Goal: Navigation & Orientation: Understand site structure

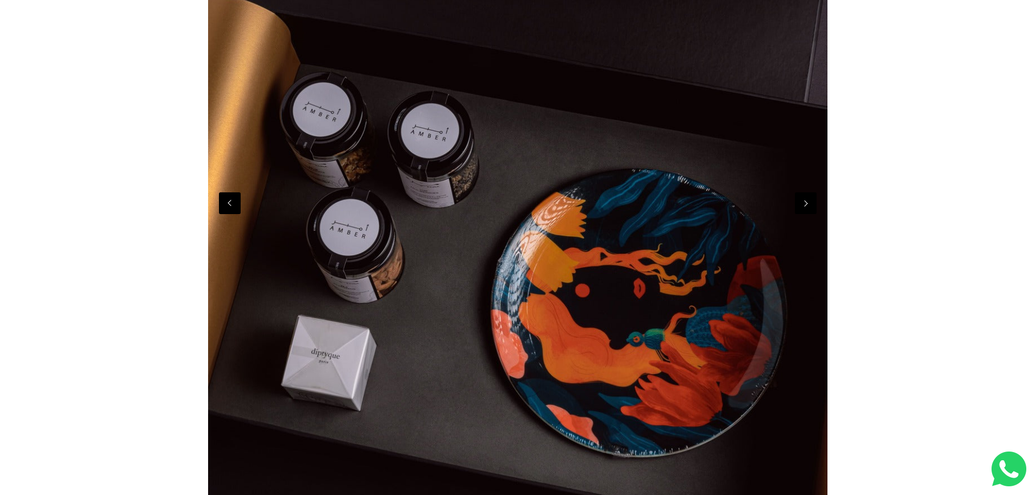
scroll to position [163, 0]
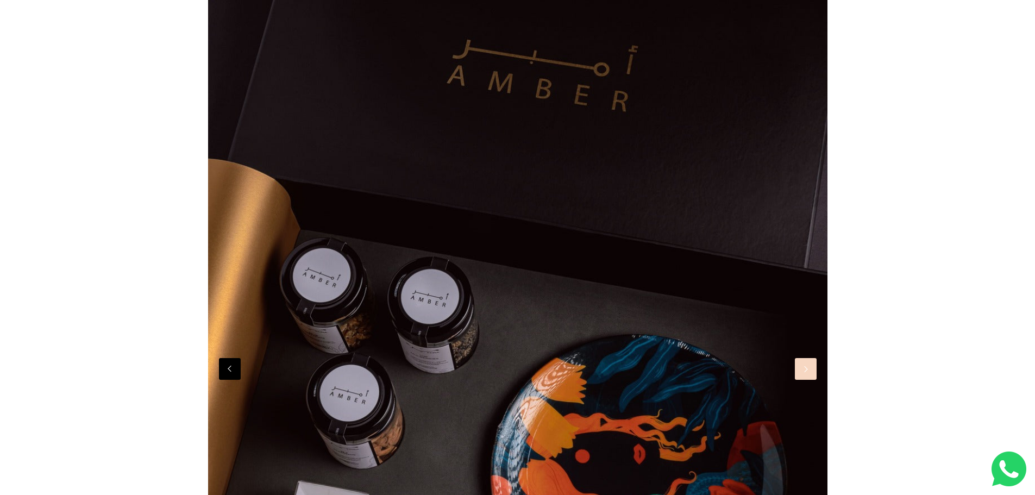
click at [812, 379] on button "Next" at bounding box center [806, 369] width 22 height 22
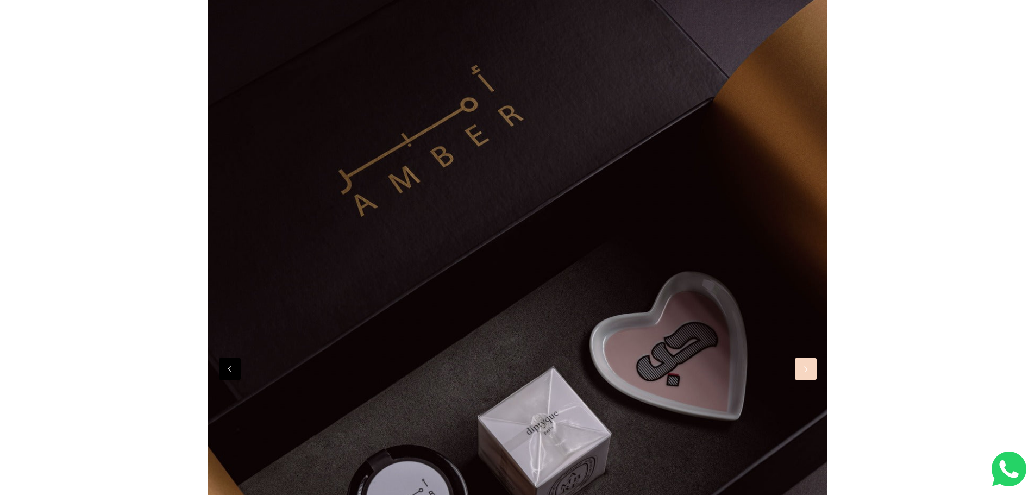
click at [808, 379] on button "Next" at bounding box center [806, 369] width 22 height 22
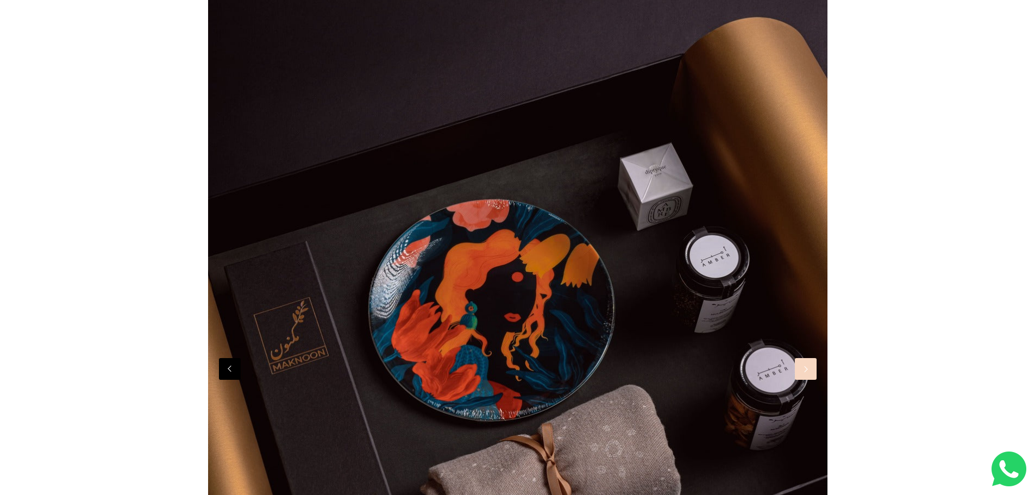
click at [808, 379] on button "Next" at bounding box center [806, 369] width 22 height 22
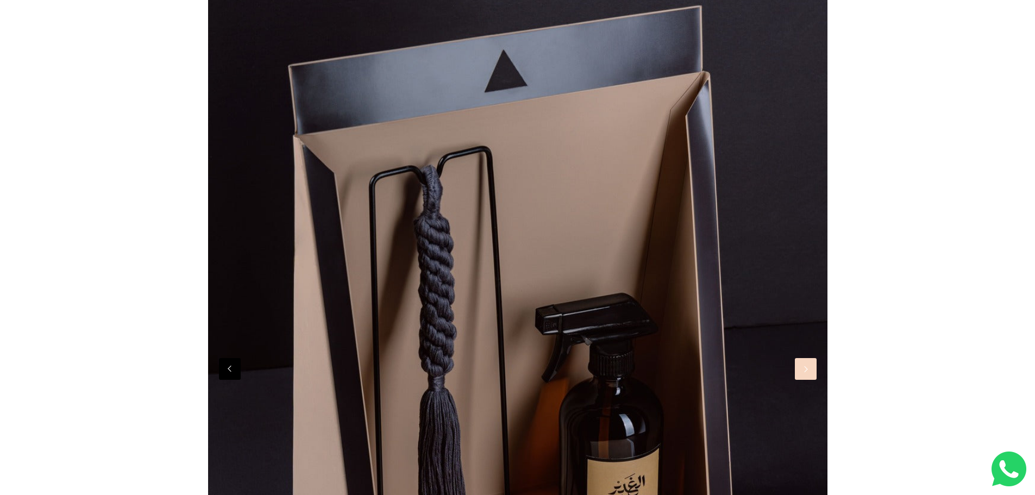
click at [808, 379] on button "Next" at bounding box center [806, 369] width 22 height 22
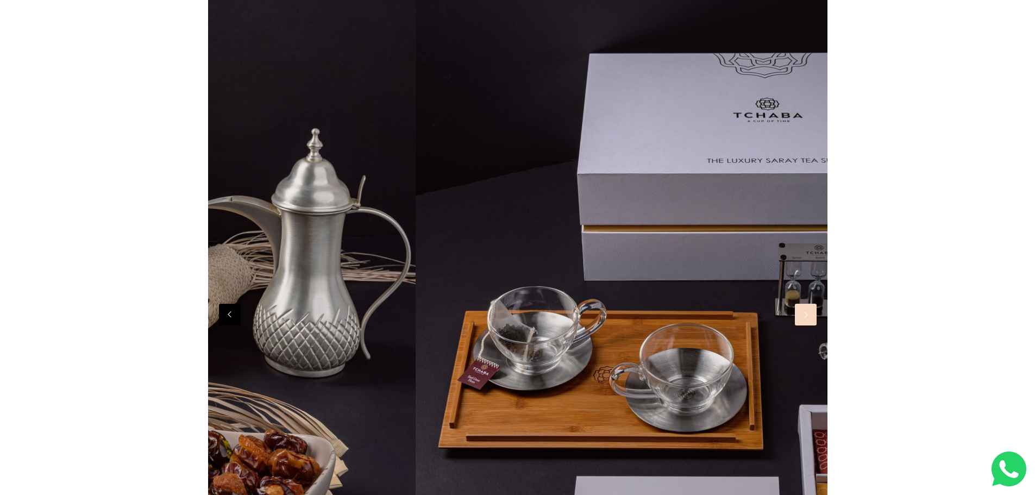
scroll to position [0, 3716]
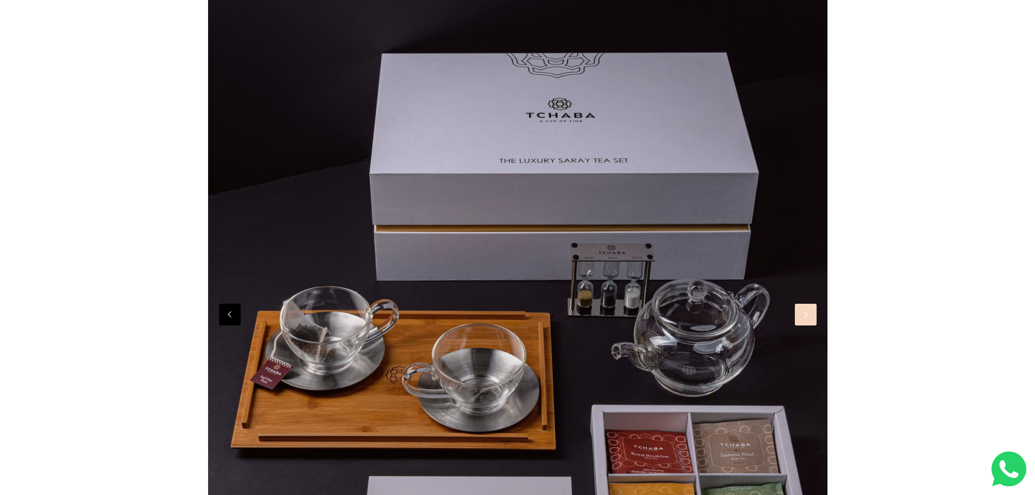
click at [798, 327] on img at bounding box center [517, 313] width 619 height 825
click at [803, 324] on button "Next" at bounding box center [806, 315] width 22 height 22
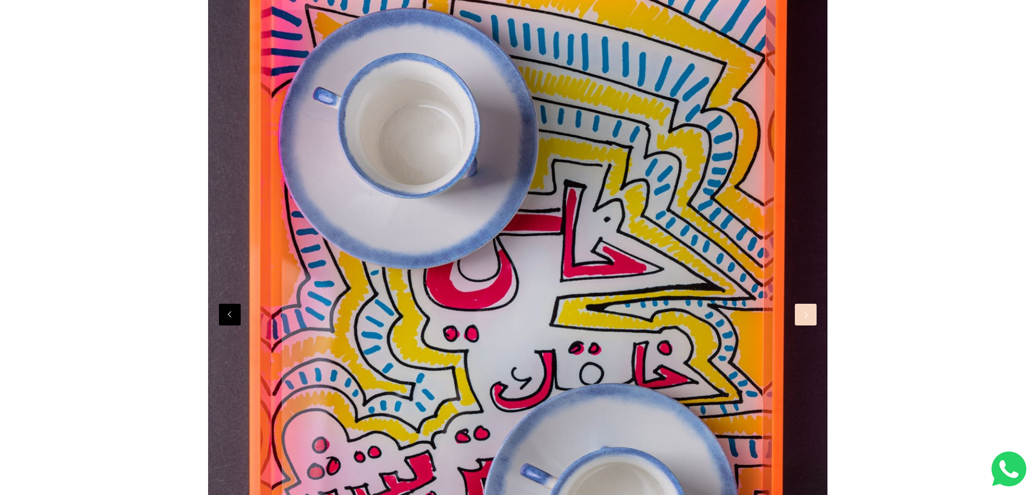
click at [803, 324] on button "Next" at bounding box center [806, 315] width 22 height 22
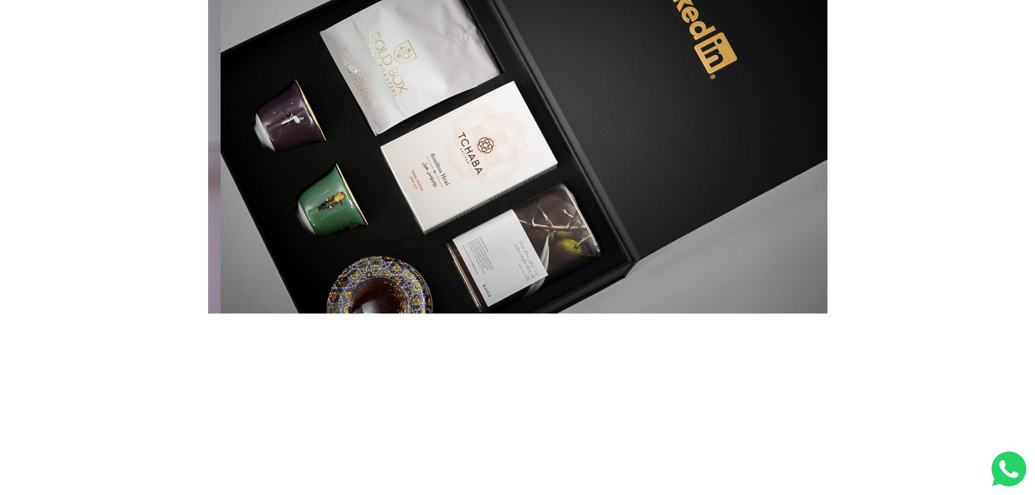
scroll to position [0, 6194]
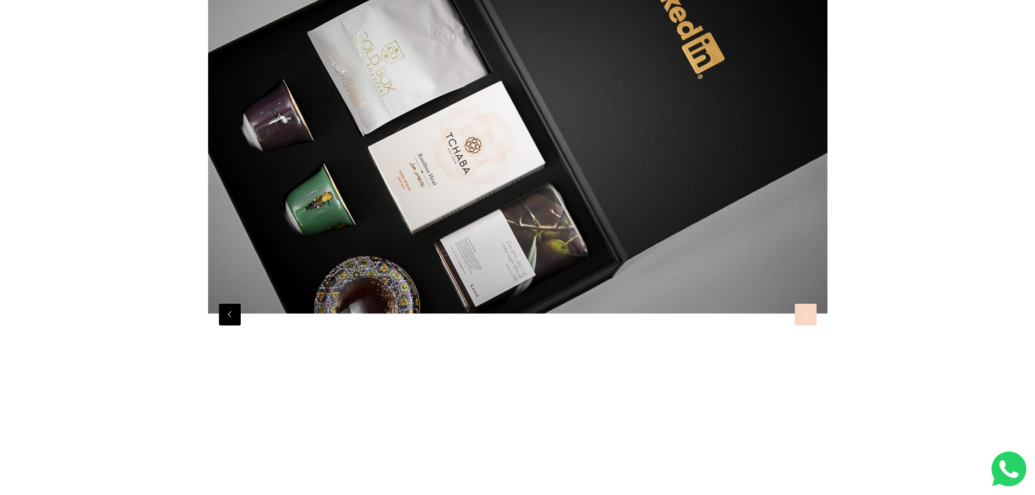
click at [799, 316] on button "Next" at bounding box center [806, 315] width 22 height 22
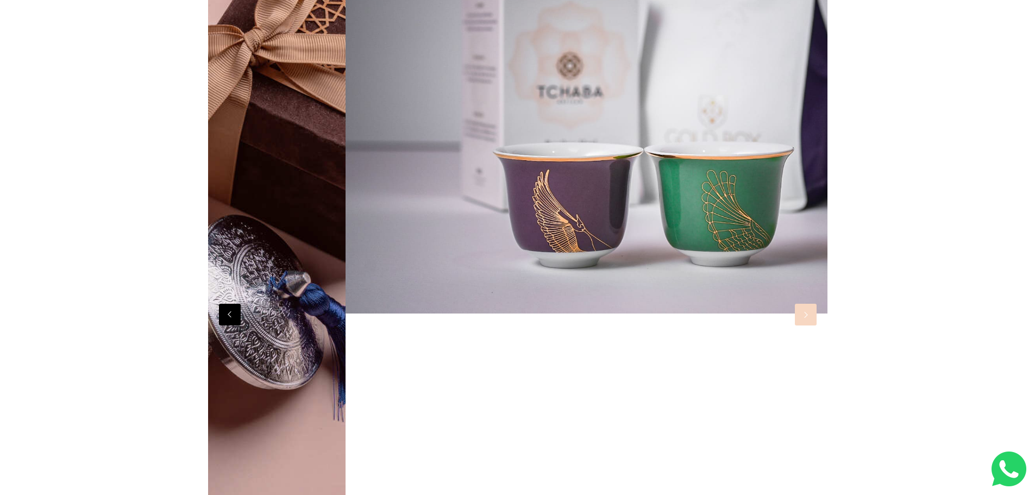
scroll to position [0, 0]
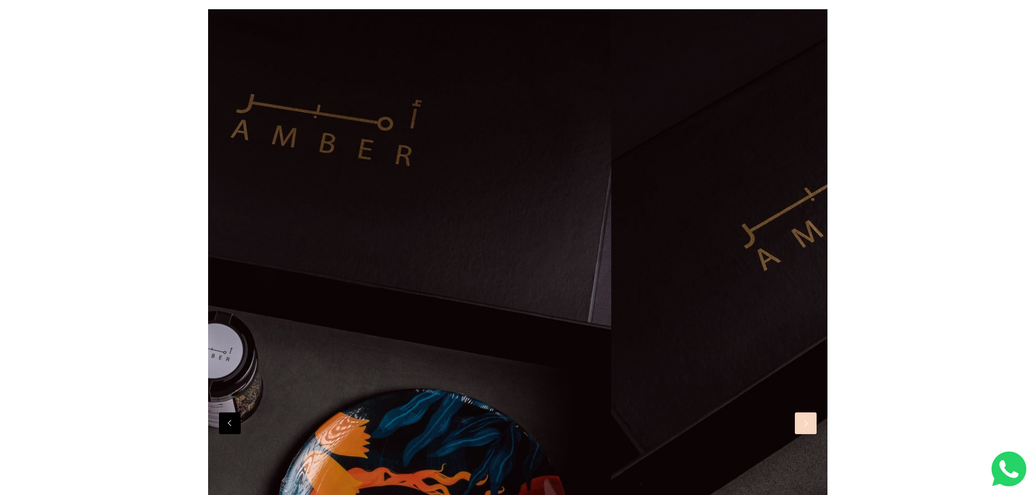
click at [811, 424] on button "Next" at bounding box center [806, 423] width 22 height 22
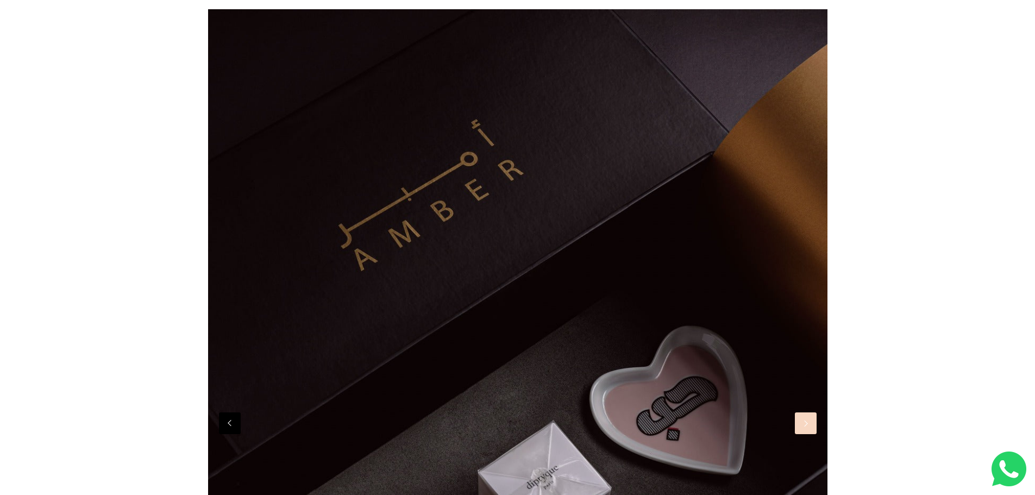
click at [811, 424] on button "Next" at bounding box center [806, 423] width 22 height 22
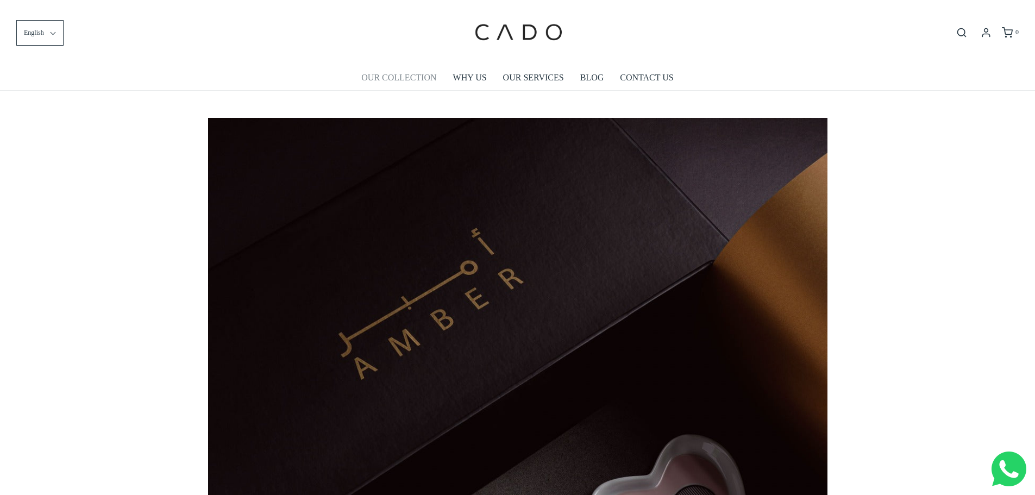
click at [424, 78] on link "OUR COLLECTION" at bounding box center [398, 77] width 75 height 25
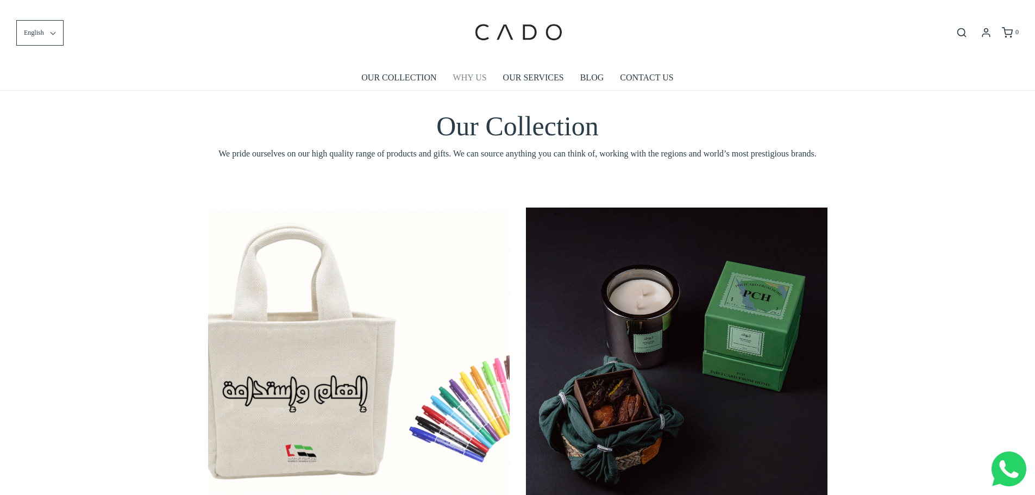
click at [478, 79] on link "WHY US" at bounding box center [470, 77] width 34 height 25
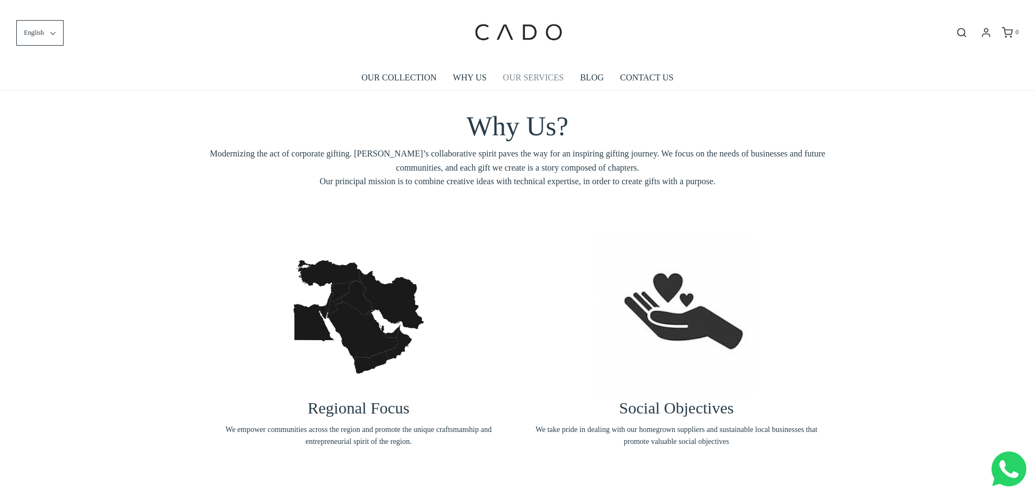
click at [509, 75] on link "OUR SERVICES" at bounding box center [533, 77] width 61 height 25
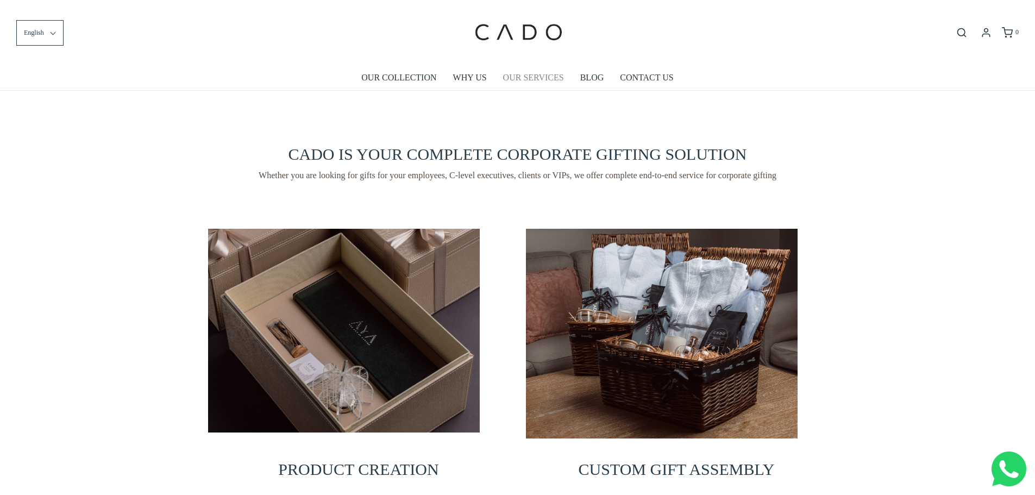
click at [531, 79] on link "OUR SERVICES" at bounding box center [533, 77] width 61 height 25
click at [585, 73] on link "BLOG" at bounding box center [592, 77] width 24 height 25
